Goal: Transaction & Acquisition: Purchase product/service

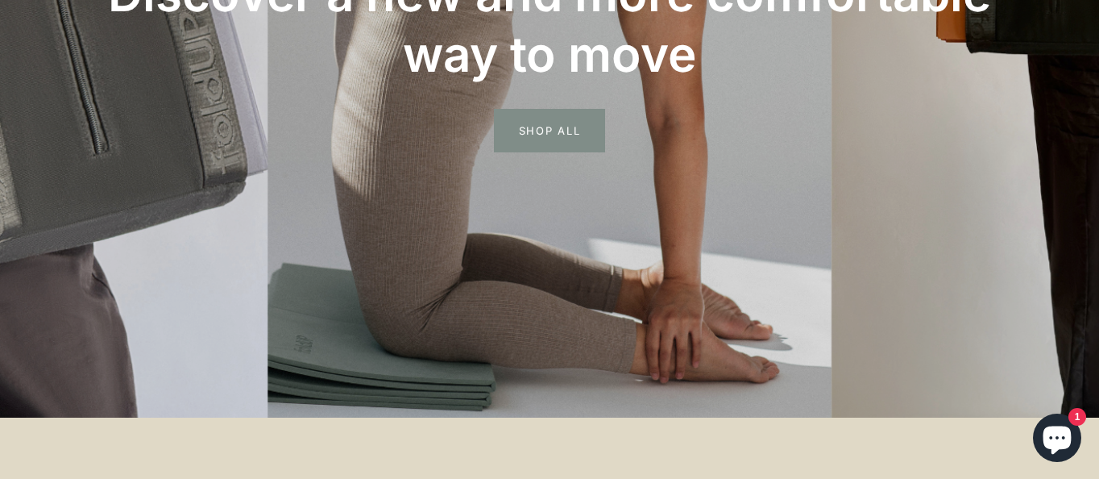
scroll to position [396, 0]
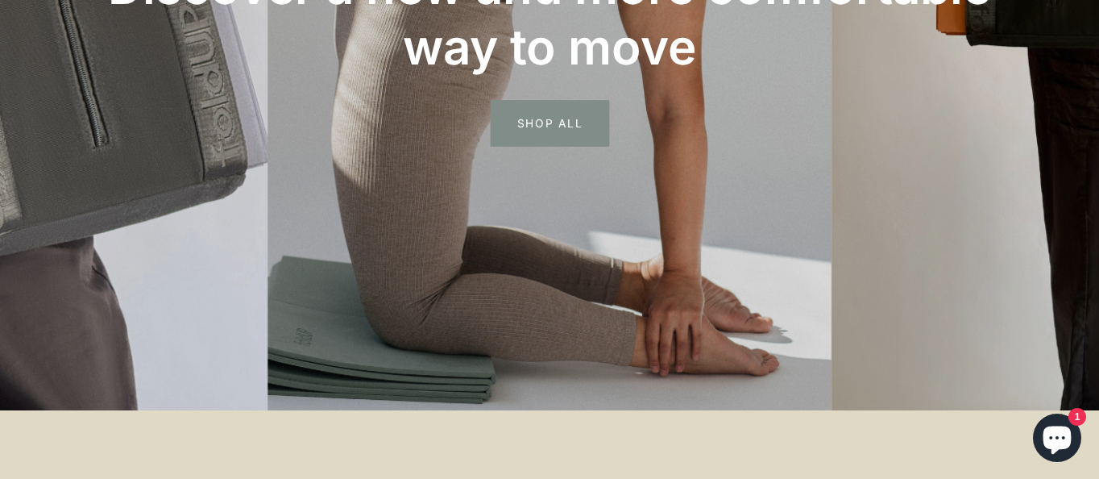
click at [535, 113] on span "SHOP ALL" at bounding box center [550, 123] width 118 height 47
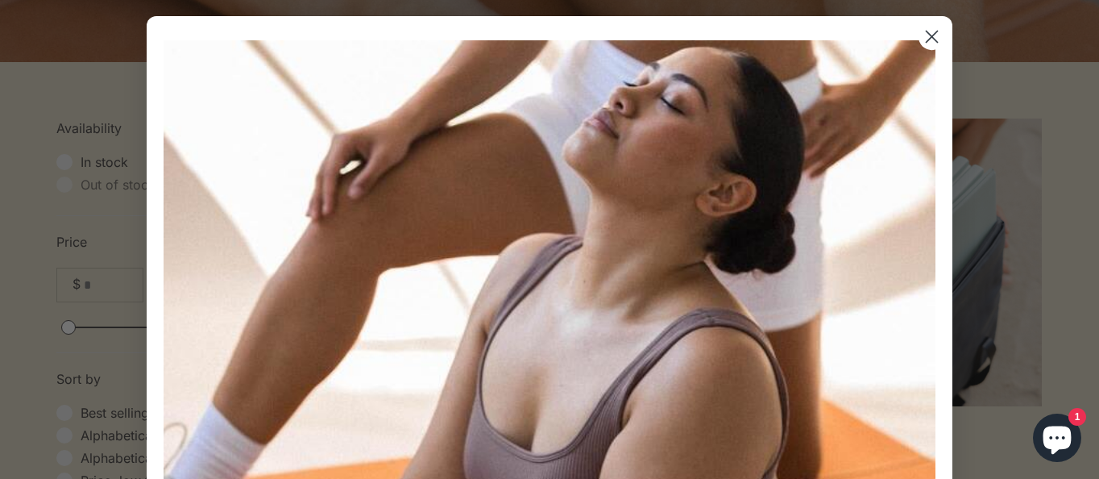
scroll to position [362, 0]
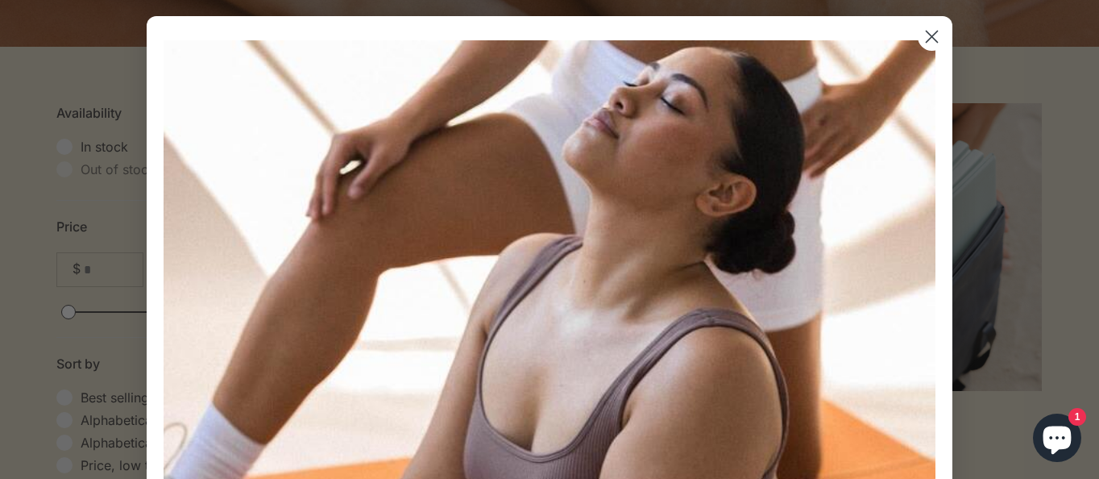
click at [934, 38] on circle "Close dialog" at bounding box center [931, 36] width 27 height 27
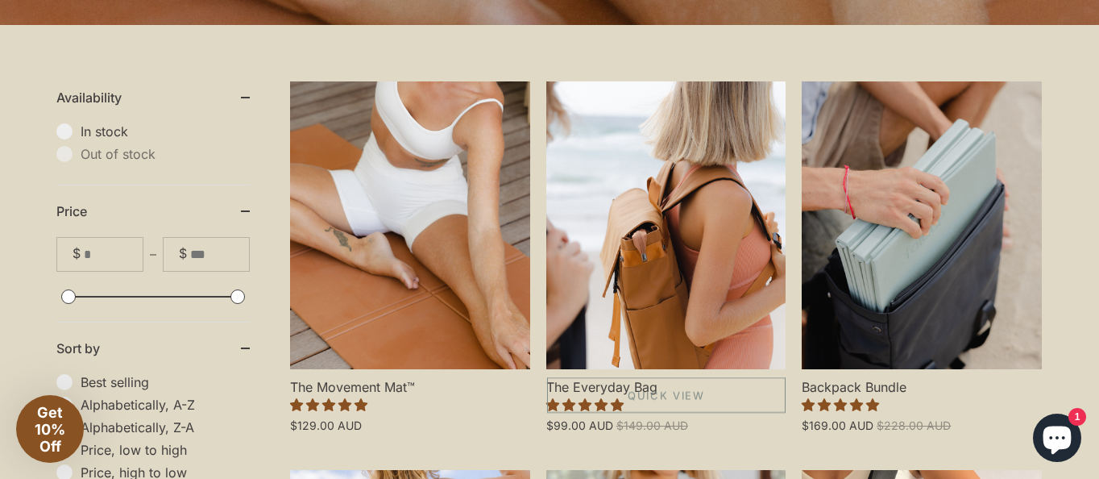
scroll to position [386, 0]
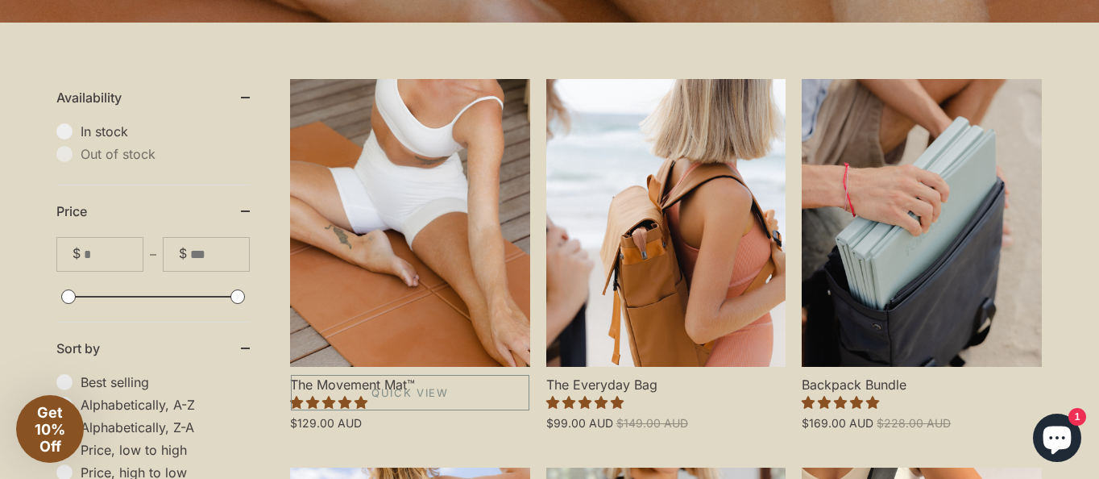
click at [408, 197] on link "The Movement Mat™" at bounding box center [410, 223] width 240 height 288
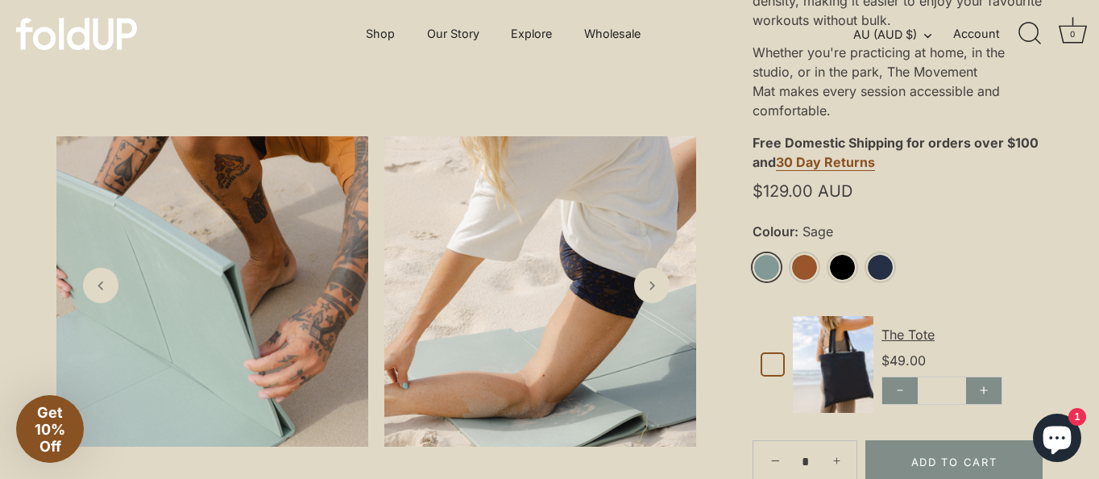
scroll to position [530, 0]
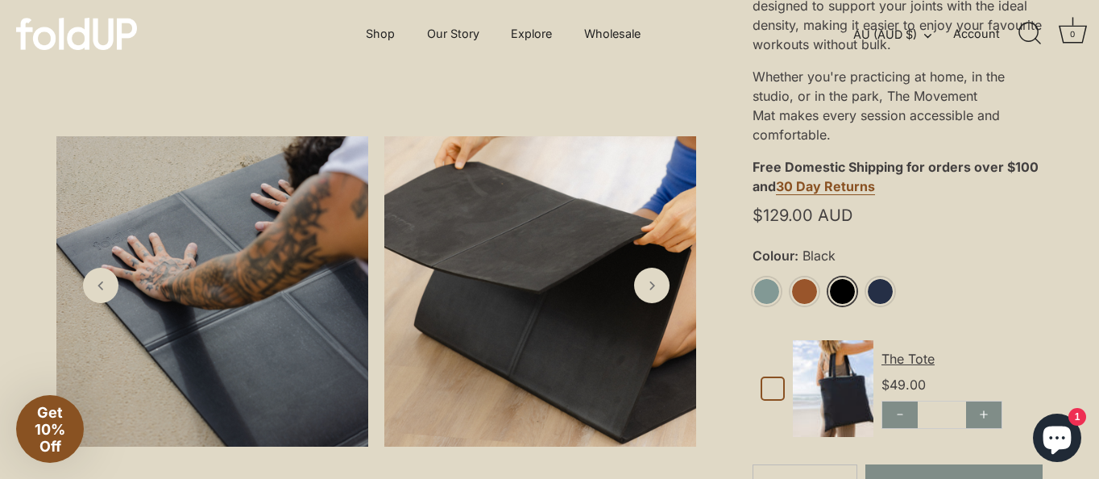
click at [850, 289] on link "Black" at bounding box center [842, 291] width 28 height 28
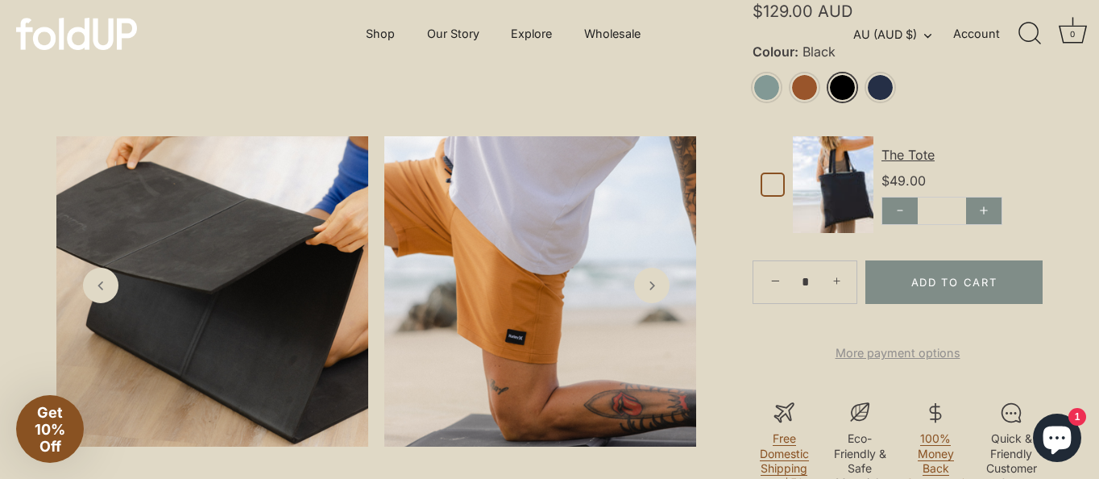
scroll to position [731, 0]
